Goal: Transaction & Acquisition: Purchase product/service

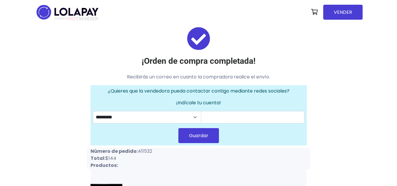
scroll to position [63, 0]
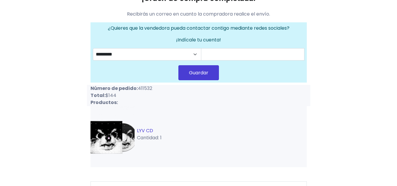
click at [142, 128] on link "LYV CD" at bounding box center [145, 130] width 16 height 7
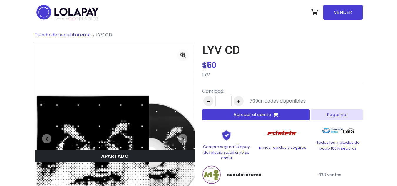
click at [75, 34] on span "Tienda de seoulstoremx" at bounding box center [62, 34] width 55 height 7
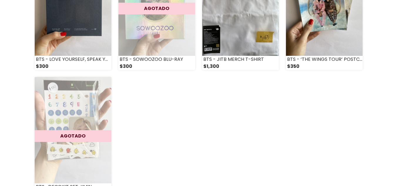
scroll to position [905, 0]
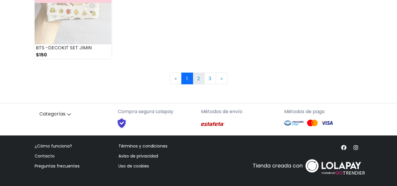
click at [198, 76] on link "2" at bounding box center [199, 79] width 12 height 12
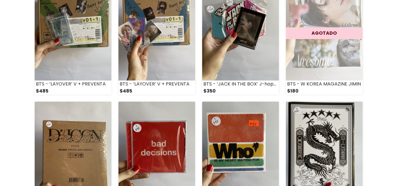
scroll to position [536, 0]
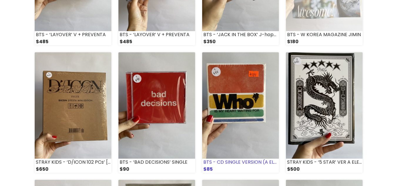
click at [265, 115] on img at bounding box center [240, 105] width 77 height 106
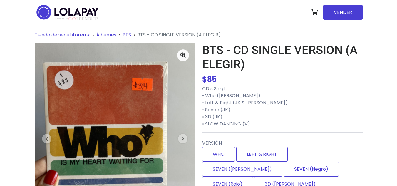
click at [257, 125] on p "CD’s Single • Who ([PERSON_NAME]) • Left & Right (JK & [PERSON_NAME]) • Seven (…" at bounding box center [282, 106] width 160 height 42
click at [257, 116] on p "CD’s Single • Who ([PERSON_NAME]) • Left & Right (JK & [PERSON_NAME]) • Seven (…" at bounding box center [282, 106] width 160 height 42
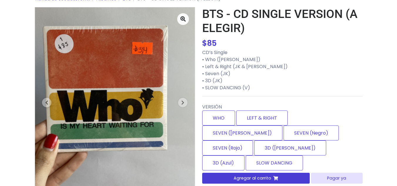
click at [257, 116] on label "LEFT & RIGHT" at bounding box center [261, 118] width 51 height 15
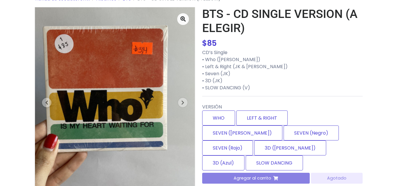
click at [257, 173] on div "Agregar al carrito [GEOGRAPHIC_DATA]" at bounding box center [282, 178] width 160 height 11
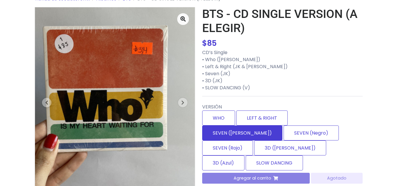
click at [282, 125] on label "SEVEN ([PERSON_NAME])" at bounding box center [242, 132] width 80 height 15
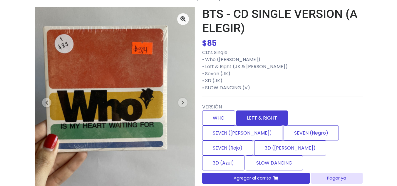
click at [271, 117] on label "LEFT & RIGHT" at bounding box center [261, 118] width 51 height 15
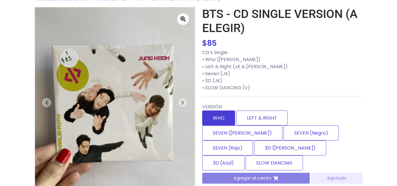
click at [221, 120] on label "WHO" at bounding box center [218, 118] width 33 height 15
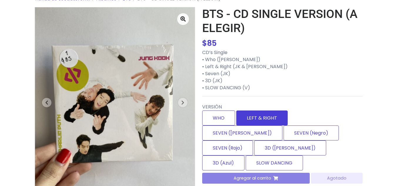
click at [274, 119] on label "LEFT & RIGHT" at bounding box center [261, 118] width 51 height 15
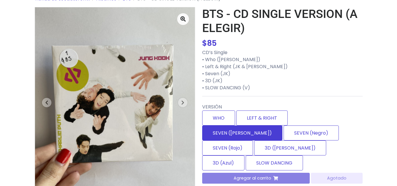
click at [282, 125] on label "SEVEN ([PERSON_NAME])" at bounding box center [242, 132] width 80 height 15
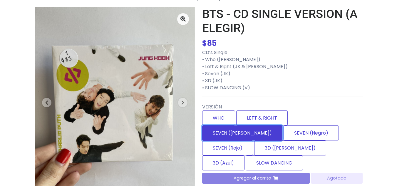
type input "*"
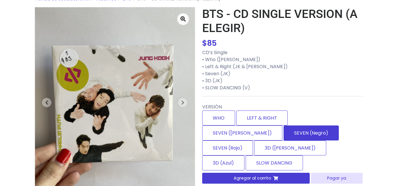
click at [284, 135] on label "SEVEN (Negro)" at bounding box center [311, 132] width 55 height 15
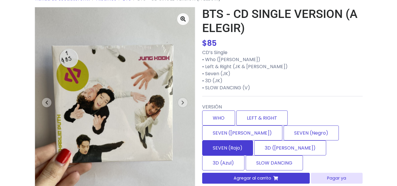
click at [253, 140] on label "SEVEN (Rojo)" at bounding box center [227, 147] width 51 height 15
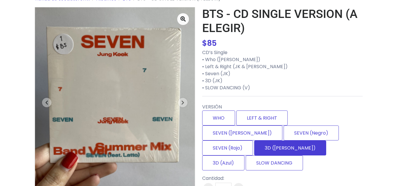
click at [326, 140] on label "3D ([PERSON_NAME])" at bounding box center [290, 147] width 72 height 15
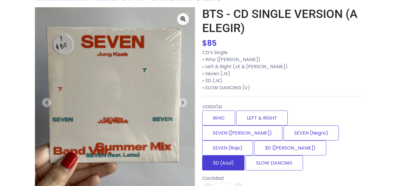
click at [228, 155] on label "3D (Azul)" at bounding box center [223, 162] width 42 height 15
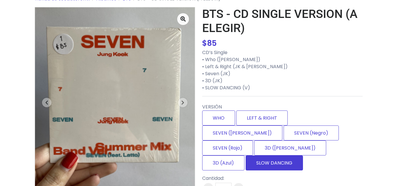
click at [274, 155] on label "SLOW DANCING" at bounding box center [274, 162] width 57 height 15
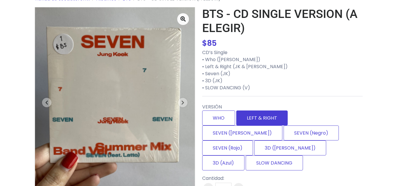
click at [263, 118] on label "LEFT & RIGHT" at bounding box center [261, 118] width 51 height 15
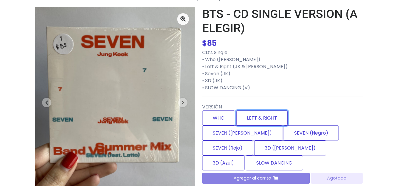
scroll to position [0, 0]
